Goal: Task Accomplishment & Management: Use online tool/utility

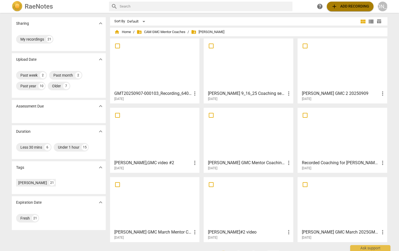
click at [349, 5] on span "add Add recording" at bounding box center [350, 6] width 38 height 6
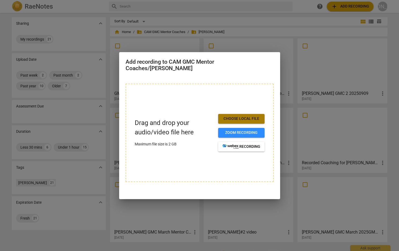
click at [243, 118] on span "Choose local file" at bounding box center [242, 118] width 38 height 5
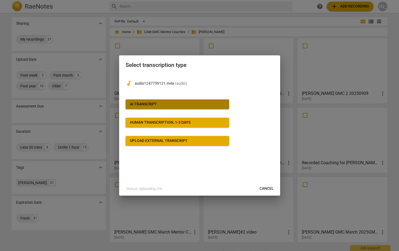
click at [197, 103] on span "AI Transcript" at bounding box center [177, 103] width 95 height 5
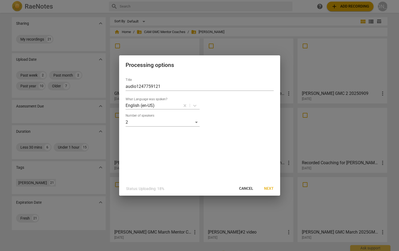
click at [267, 187] on span "Next" at bounding box center [269, 188] width 10 height 5
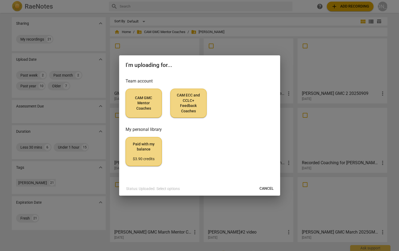
click at [141, 103] on span "CAM GMC Mentor Coaches" at bounding box center [143, 103] width 27 height 16
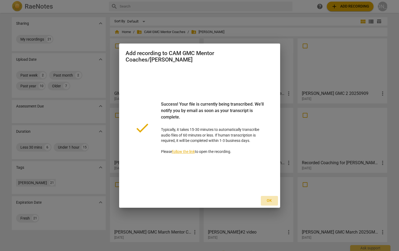
click at [269, 199] on span "Ok" at bounding box center [269, 200] width 9 height 5
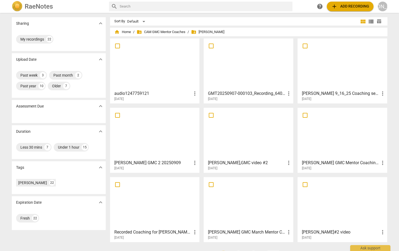
click at [194, 92] on span "more_vert" at bounding box center [195, 93] width 6 height 6
click at [163, 86] on div at bounding box center [199, 125] width 399 height 251
click at [131, 92] on h3 "audio1247759121" at bounding box center [153, 93] width 78 height 6
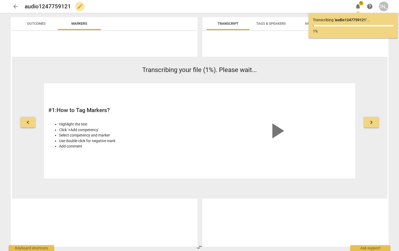
click at [77, 6] on span "edit" at bounding box center [80, 6] width 6 height 6
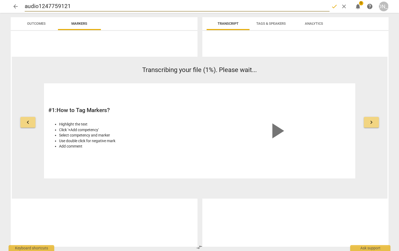
click at [25, 6] on input "audio1247759121" at bounding box center [177, 6] width 305 height 10
type input "Mickiaudio1247759121"
click at [333, 6] on span "done" at bounding box center [334, 6] width 6 height 6
